Goal: Information Seeking & Learning: Learn about a topic

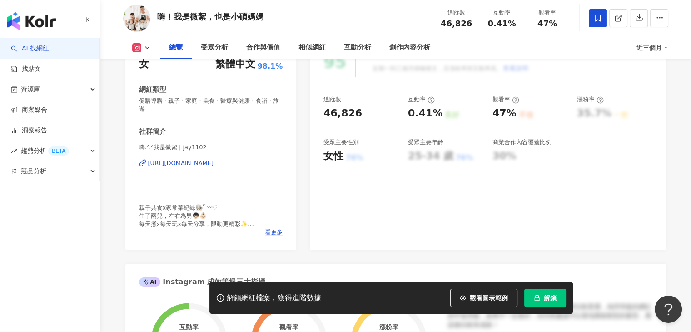
scroll to position [182, 0]
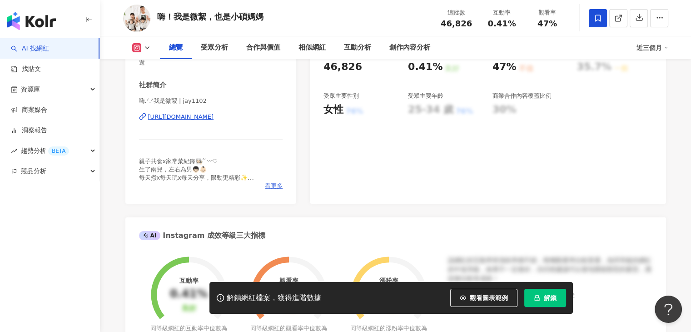
click at [275, 186] on span "看更多" at bounding box center [274, 186] width 18 height 8
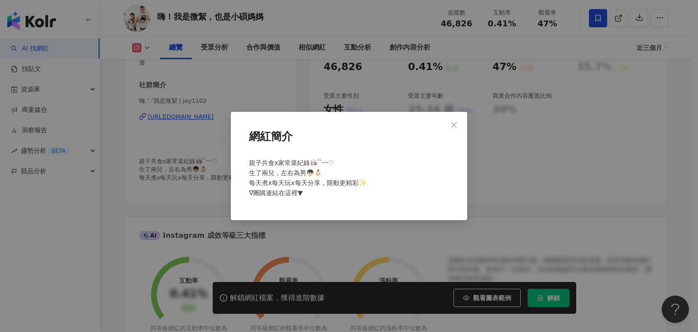
click at [294, 193] on span "親子共食x家常菜紀錄👩🏻‍🍳 ͗ ͗〰︎︎♡ 生了兩兒，左右為男👦🏻👶🏻 每天煮x每天玩x每天分享，限動更精彩✨ ∇團購連結在這裡▼" at bounding box center [307, 177] width 117 height 37
click at [307, 190] on div "親子共食x家常菜紀錄👩🏻‍🍳 ͗ ͗〰︎︎♡ 生了兩兒，左右為男👦🏻👶🏻 每天煮x每天玩x每天分享，限動更精彩✨ ∇團購連結在這裡▼" at bounding box center [348, 181] width 207 height 55
click at [453, 124] on icon "close" at bounding box center [453, 124] width 7 height 7
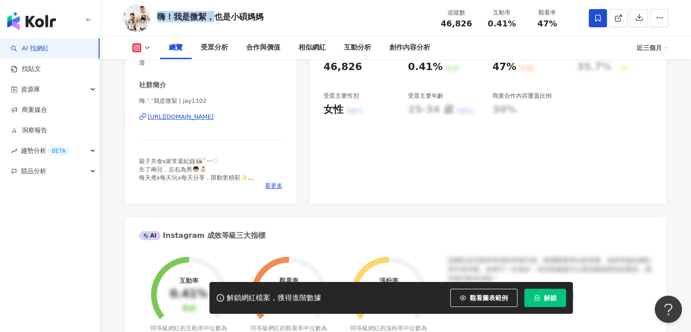
drag, startPoint x: 160, startPoint y: 20, endPoint x: 211, endPoint y: 24, distance: 52.0
click at [211, 24] on div "嗨！我是微絜，也是小碩媽媽" at bounding box center [210, 18] width 106 height 14
click at [218, 90] on div "社群簡介" at bounding box center [211, 85] width 144 height 10
drag, startPoint x: 165, startPoint y: 101, endPoint x: 173, endPoint y: 101, distance: 8.2
click at [173, 101] on span "嗨.ᐟ.ᐟ我是微絜 | jay1102" at bounding box center [211, 101] width 144 height 8
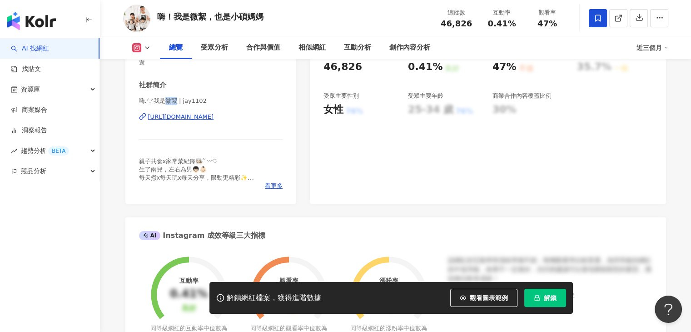
copy span "微絜"
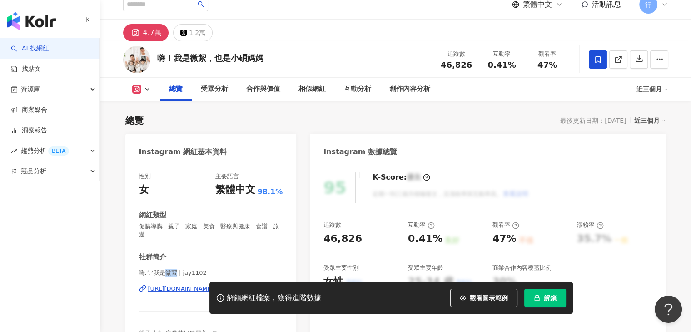
scroll to position [0, 0]
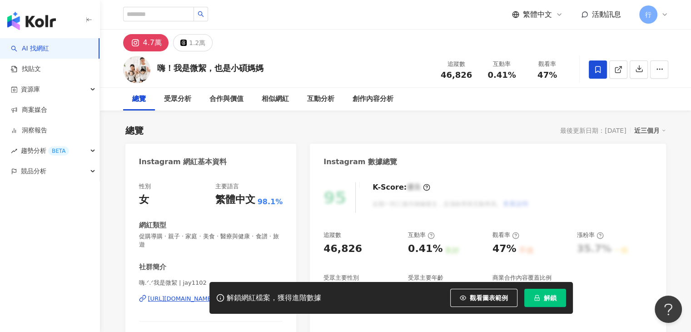
click at [224, 268] on div "社群簡介" at bounding box center [211, 267] width 144 height 10
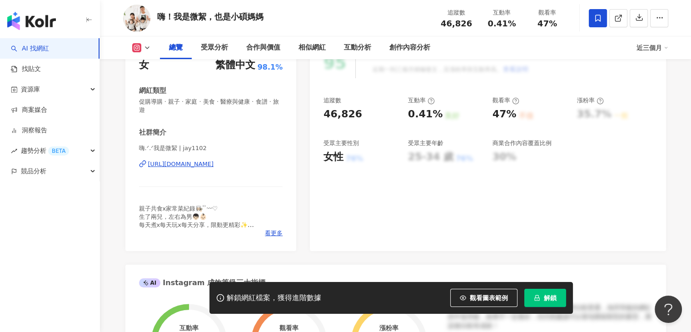
scroll to position [136, 0]
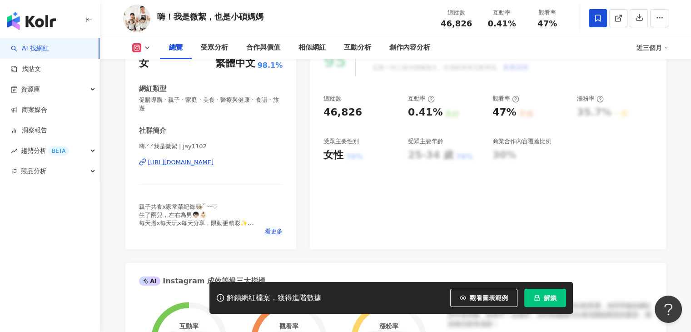
click at [214, 163] on div "https://www.instagram.com/jay1102/" at bounding box center [181, 162] width 66 height 8
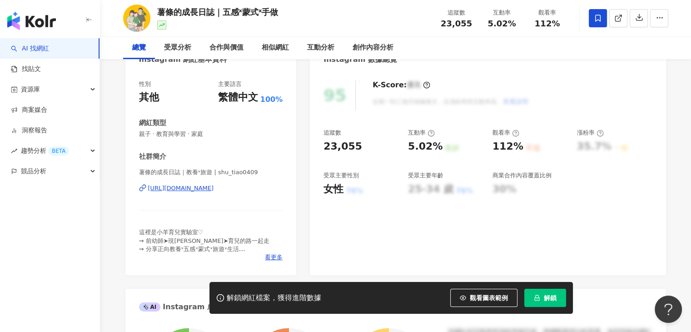
scroll to position [136, 0]
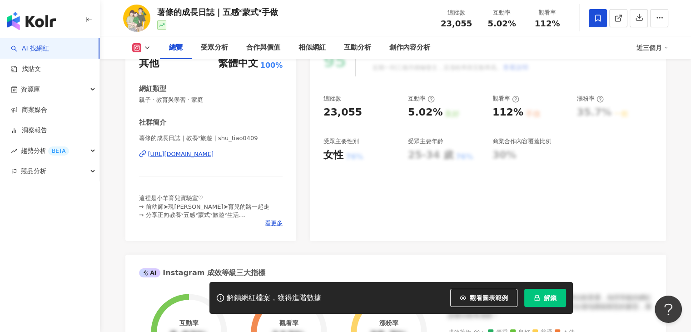
click at [214, 156] on div "[URL][DOMAIN_NAME]" at bounding box center [181, 154] width 66 height 8
click at [265, 219] on span "看更多" at bounding box center [274, 223] width 18 height 8
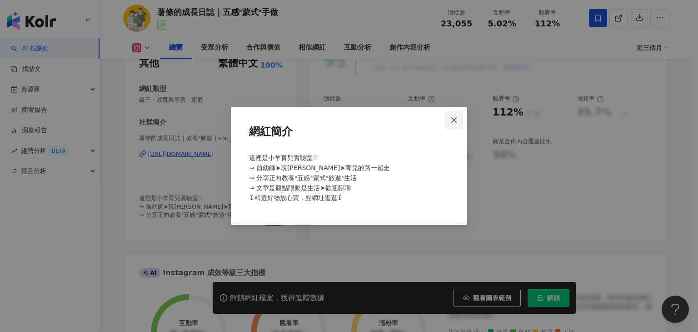
click at [455, 122] on icon "close" at bounding box center [453, 119] width 7 height 7
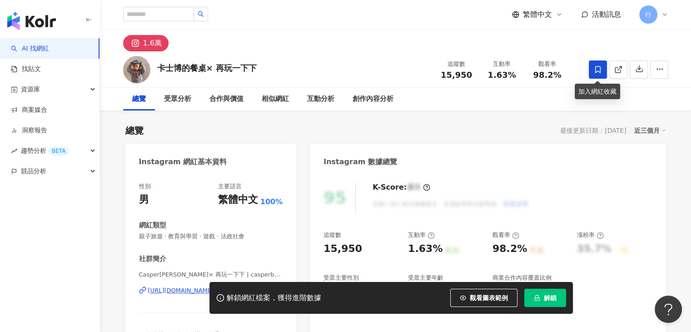
click at [601, 63] on span at bounding box center [598, 69] width 18 height 18
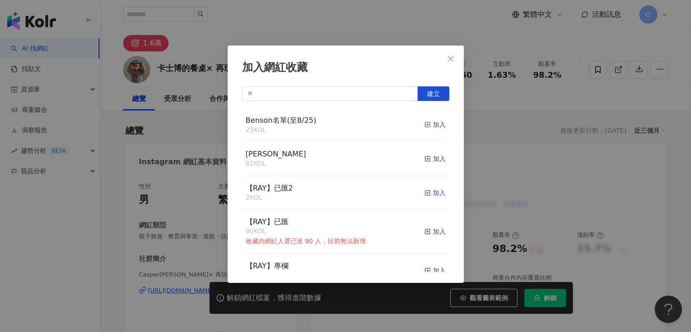
click at [432, 195] on div "加入" at bounding box center [435, 193] width 21 height 10
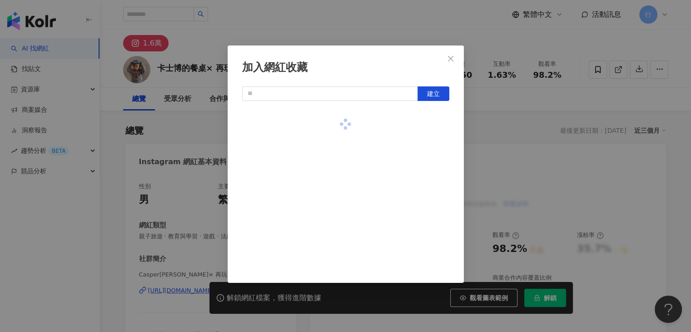
click at [381, 32] on div "加入網紅收藏 建立" at bounding box center [345, 166] width 691 height 332
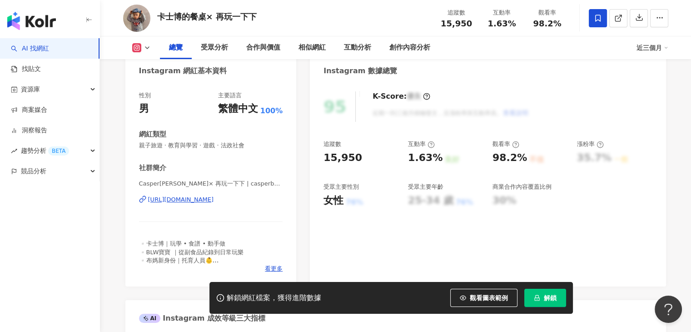
scroll to position [136, 0]
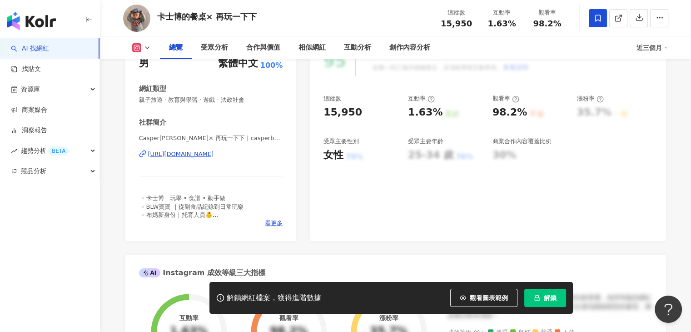
click at [279, 221] on span "看更多" at bounding box center [274, 223] width 18 height 8
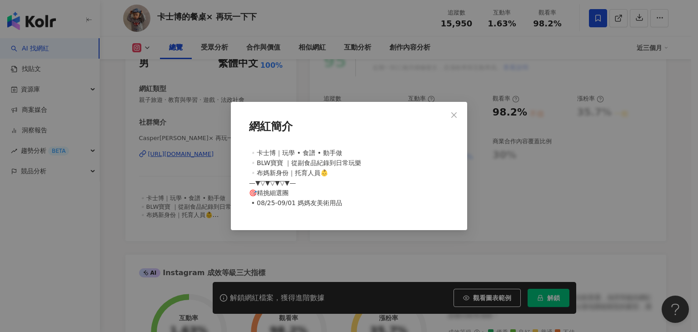
click at [258, 174] on span "▫️卡士博｜玩學 • 食譜 • 動手做 ▫️BLW寶寶 ｜從副食品紀錄到日常玩樂 ▫️布媽新身份｜托育人員👶 —▼▽▼▽▼▽▼— 🎯精挑細選團 ▪️08/25…" at bounding box center [305, 177] width 112 height 57
click at [452, 115] on icon "close" at bounding box center [453, 114] width 7 height 7
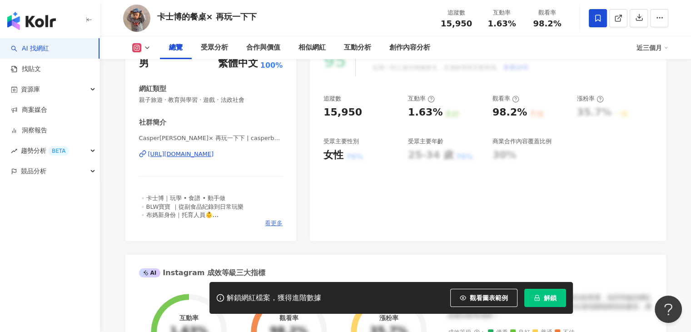
click at [273, 220] on span "看更多" at bounding box center [274, 223] width 18 height 8
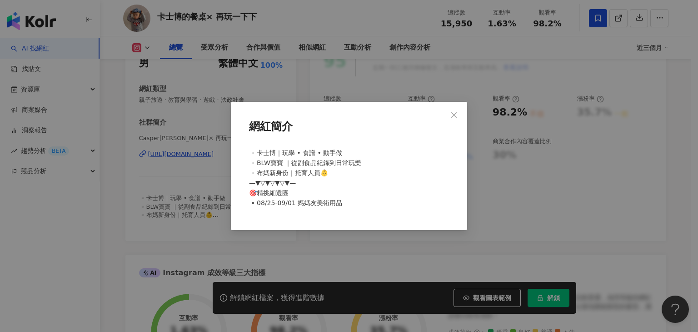
click at [361, 191] on div "▫️卡士博｜玩學 • 食譜 • 動手做 ▫️BLW寶寶 ｜從副食品紀錄到日常玩樂 ▫️布媽新身份｜托育人員👶 —▼▽▼▽▼▽▼— 🎯精挑細選團 ▪️08/25…" at bounding box center [348, 181] width 207 height 75
click at [451, 117] on icon "close" at bounding box center [453, 114] width 7 height 7
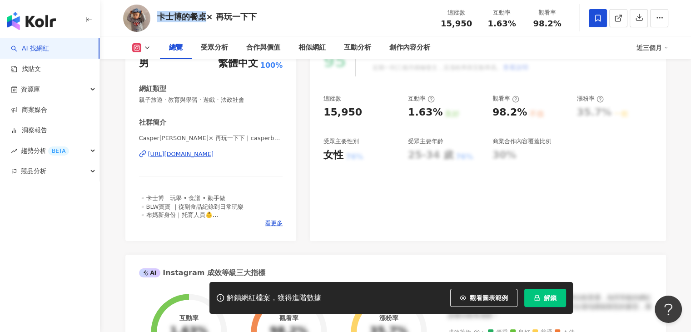
drag, startPoint x: 159, startPoint y: 18, endPoint x: 205, endPoint y: 17, distance: 45.9
click at [205, 17] on div "卡士博的餐桌× 再玩一下下" at bounding box center [207, 16] width 100 height 11
copy div "卡士博的餐桌"
drag, startPoint x: 149, startPoint y: 213, endPoint x: 158, endPoint y: 214, distance: 9.1
click at [158, 214] on span "▫️卡士博｜玩學 • 食譜 • 動手做 ▫️BLW寶寶 ｜從副食品紀錄到日常玩樂 ▫️布媽新身份｜托育人員👶 —▼▽▼▽▼▽▼— 🎯精挑細選團 ▪️08/25…" at bounding box center [191, 219] width 105 height 48
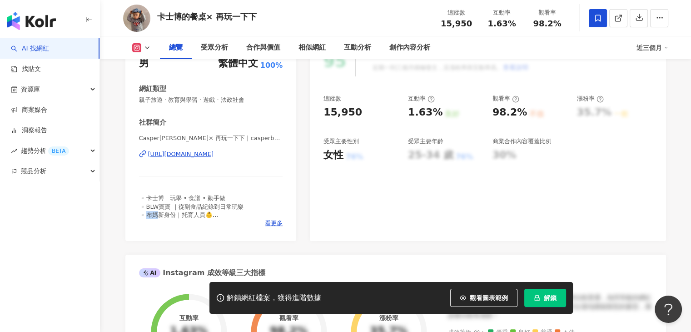
copy span "布媽"
